Goal: Navigation & Orientation: Find specific page/section

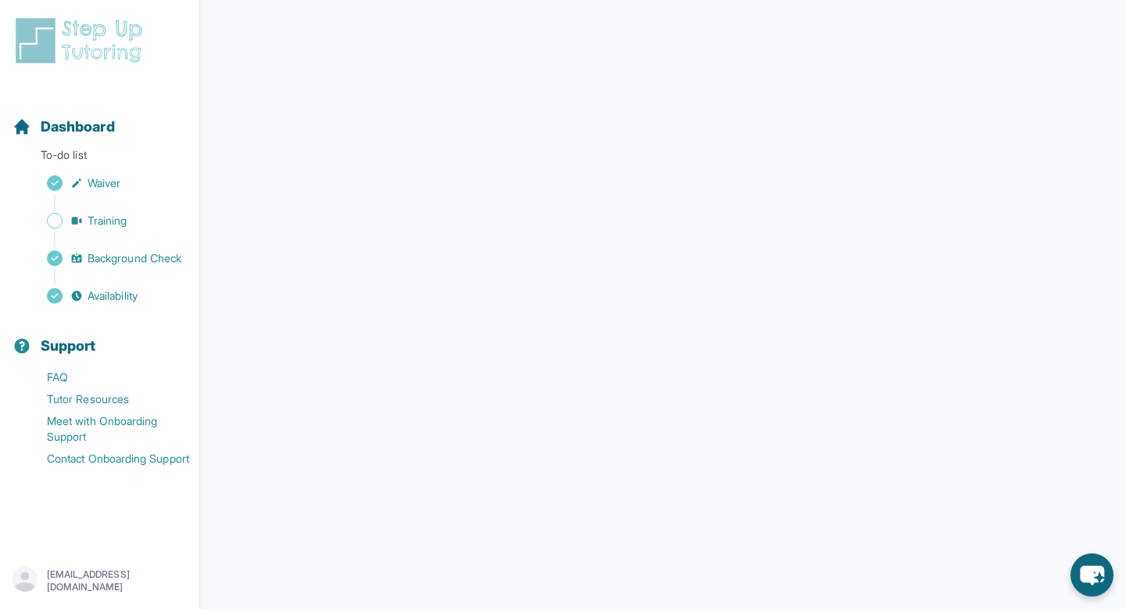
scroll to position [224, 0]
click at [86, 131] on span "Dashboard" at bounding box center [78, 127] width 74 height 22
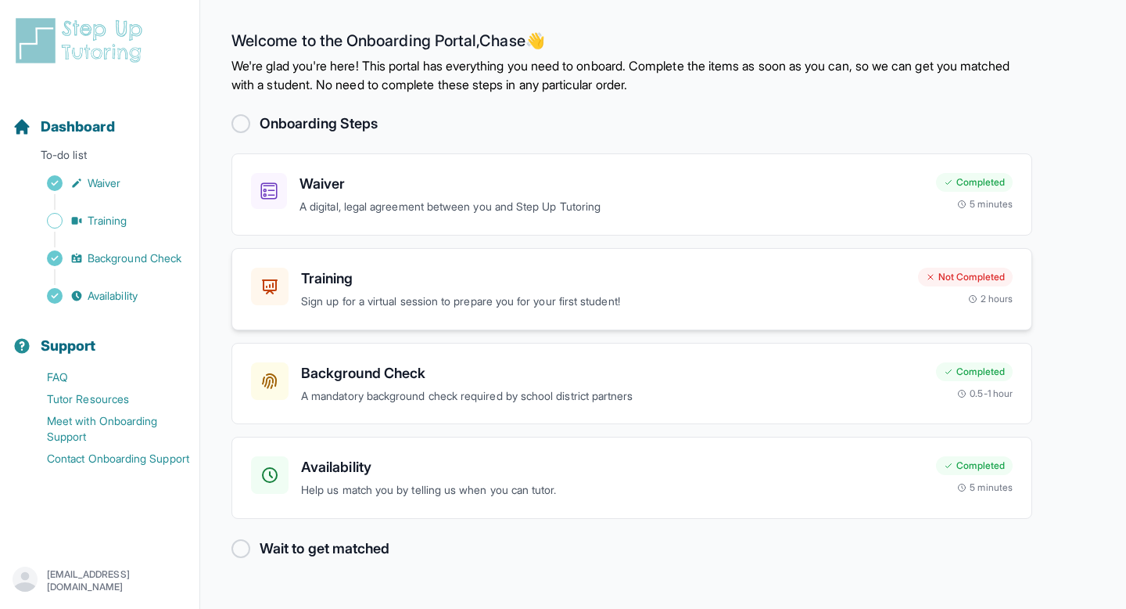
click at [484, 272] on h3 "Training" at bounding box center [603, 278] width 605 height 22
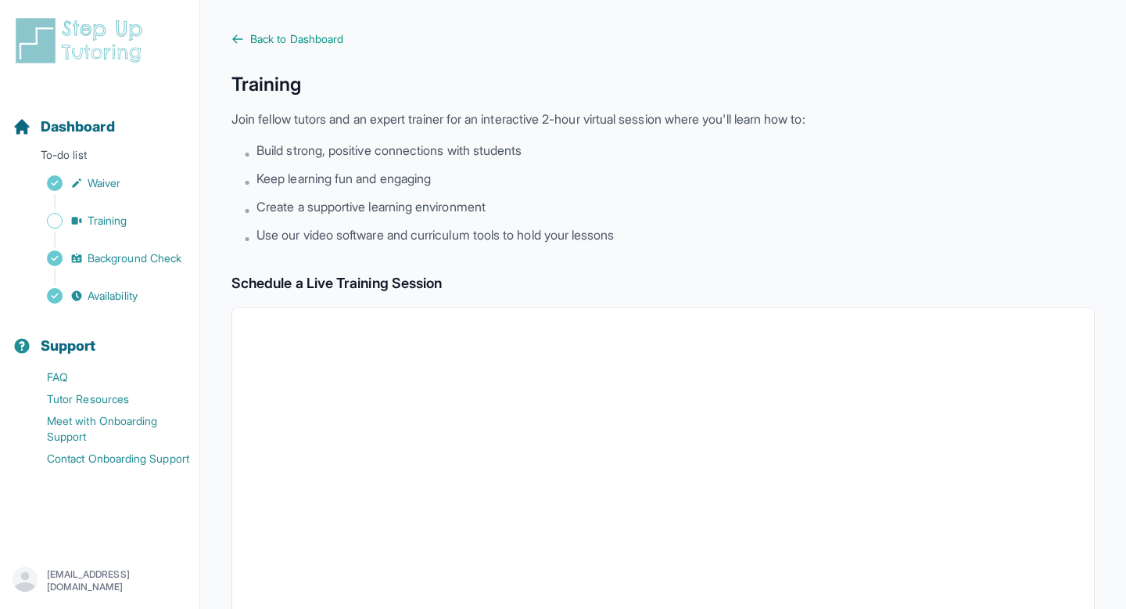
click at [107, 56] on img at bounding box center [82, 41] width 139 height 50
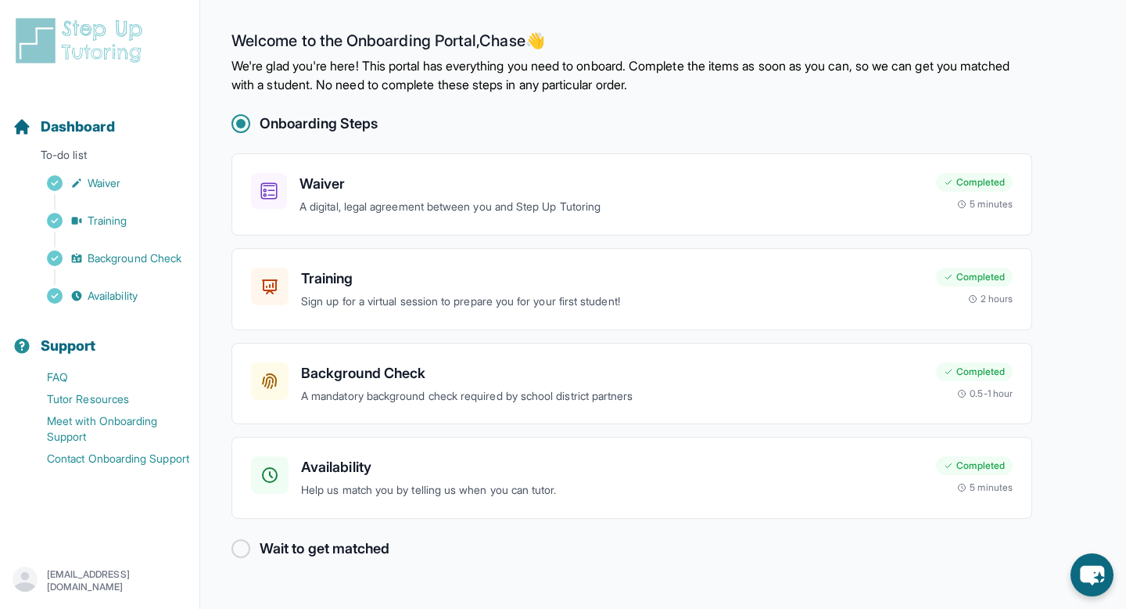
click at [118, 38] on img at bounding box center [82, 41] width 139 height 50
click at [130, 299] on span "Availability" at bounding box center [113, 296] width 50 height 16
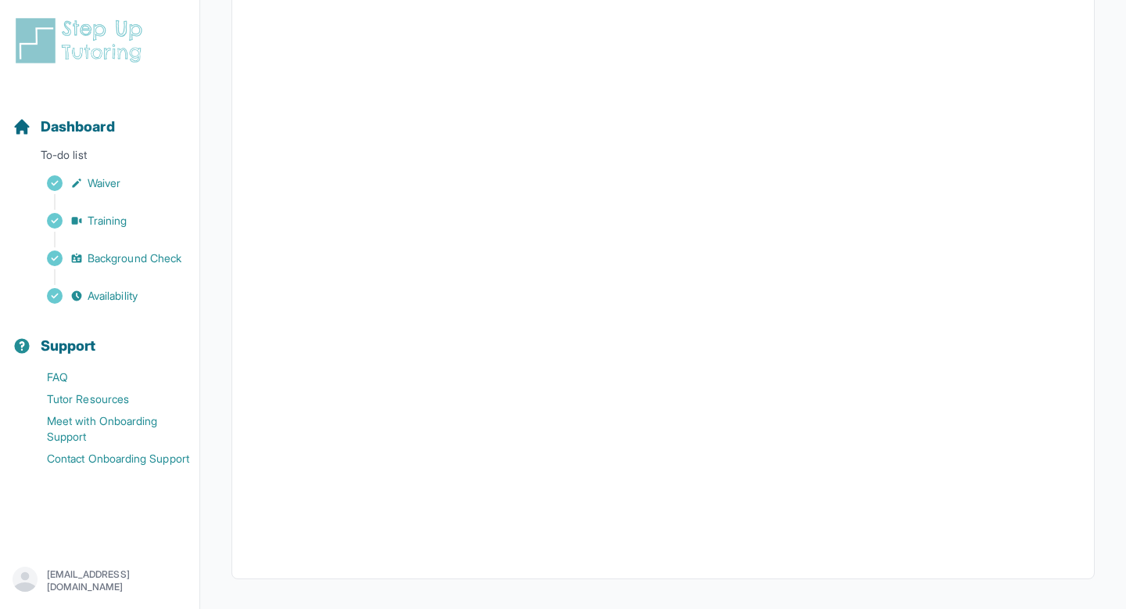
scroll to position [300, 0]
